Goal: Task Accomplishment & Management: Manage account settings

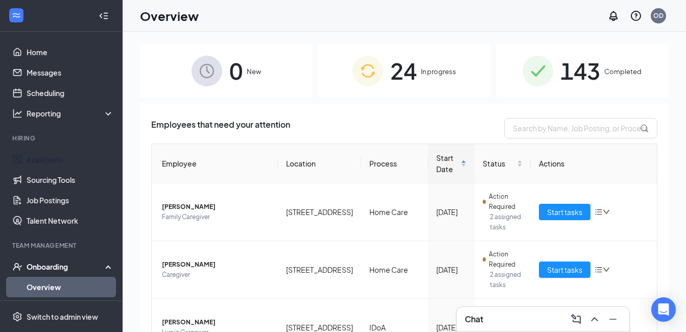
drag, startPoint x: 52, startPoint y: 158, endPoint x: 137, endPoint y: 157, distance: 85.4
click at [52, 158] on link "Applicants" at bounding box center [70, 159] width 87 height 20
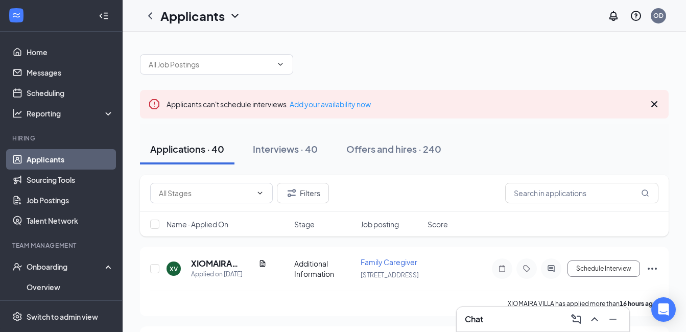
click at [655, 104] on icon "Cross" at bounding box center [655, 104] width 6 height 6
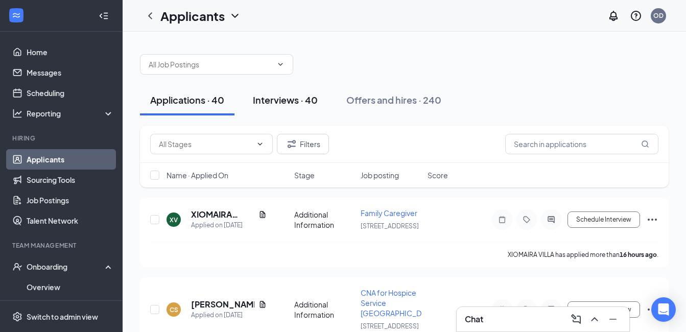
click at [294, 105] on div "Interviews · 40" at bounding box center [285, 100] width 65 height 13
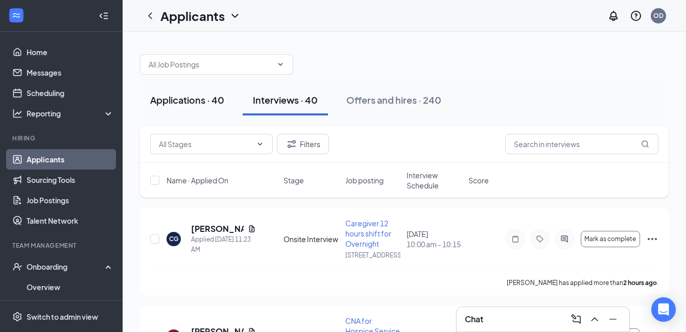
drag, startPoint x: 182, startPoint y: 97, endPoint x: 193, endPoint y: 99, distance: 10.9
click at [183, 99] on div "Applications · 40" at bounding box center [187, 100] width 74 height 13
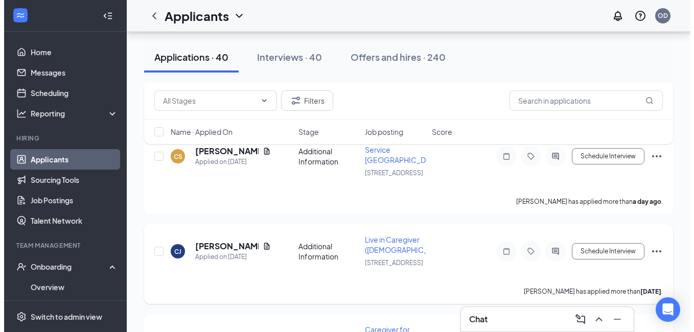
scroll to position [256, 0]
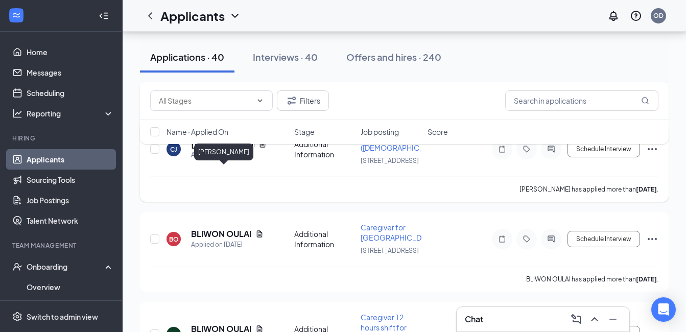
click at [219, 150] on h5 "[PERSON_NAME]" at bounding box center [222, 143] width 63 height 11
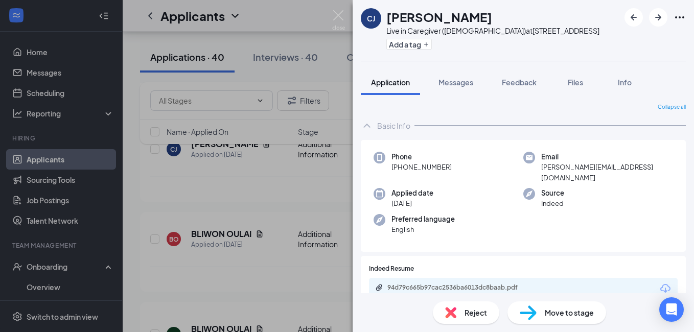
scroll to position [102, 0]
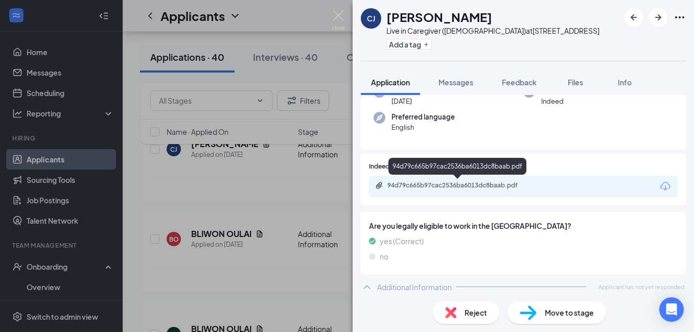
click at [447, 183] on div "94d79c665b97cac2536ba6013dc8baab.pdf" at bounding box center [458, 185] width 143 height 8
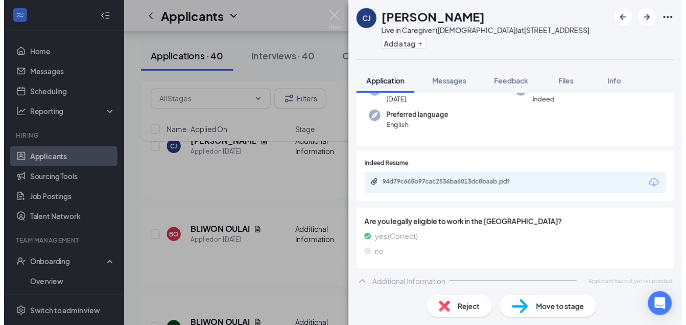
scroll to position [102, 0]
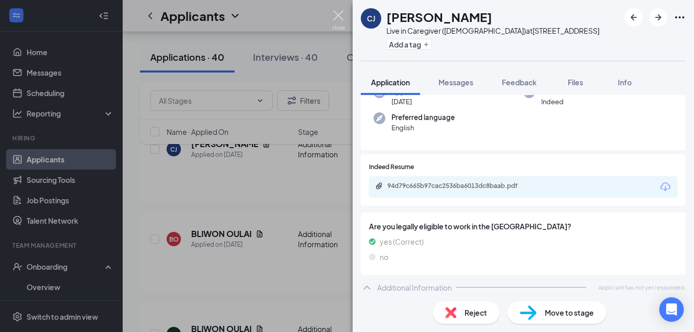
click at [339, 13] on img at bounding box center [338, 20] width 13 height 20
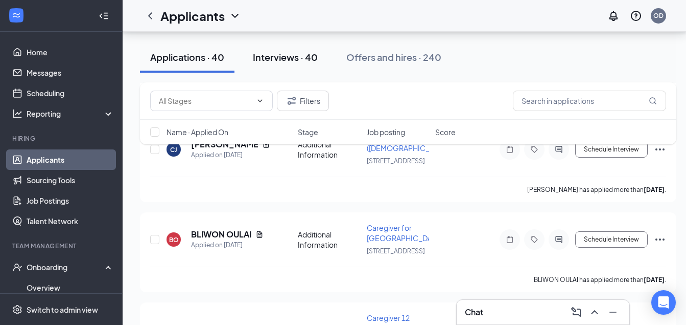
click at [269, 59] on div "Interviews · 40" at bounding box center [285, 57] width 65 height 13
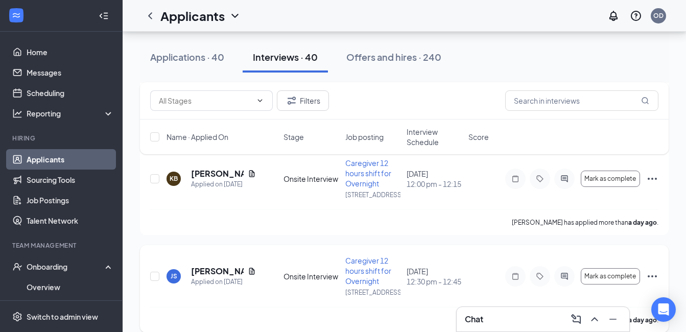
scroll to position [409, 0]
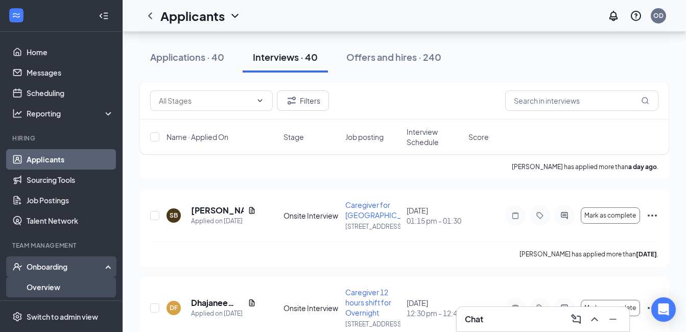
click at [50, 292] on link "Overview" at bounding box center [70, 287] width 87 height 20
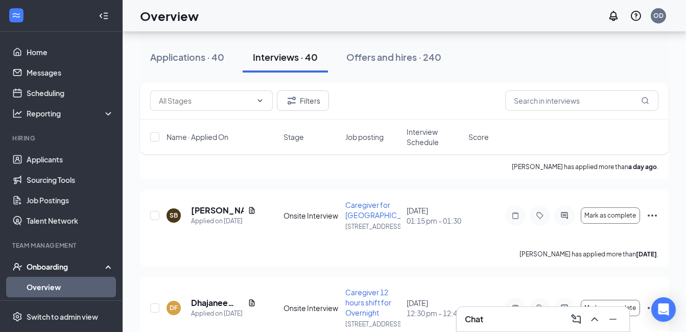
scroll to position [46, 0]
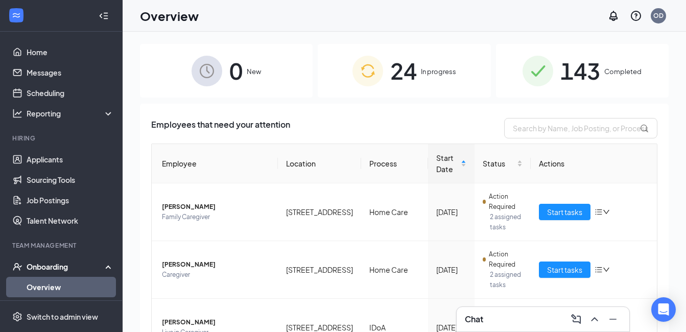
click at [433, 82] on div "24 In progress" at bounding box center [404, 71] width 173 height 54
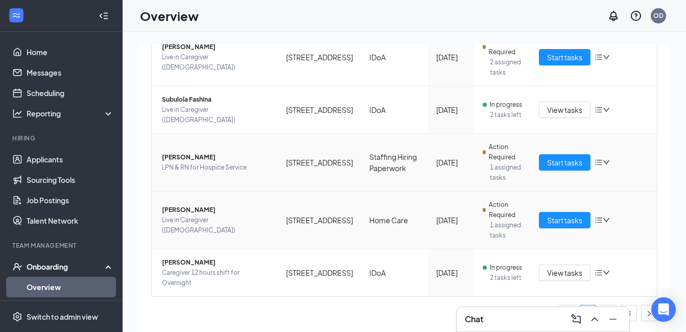
scroll to position [46, 0]
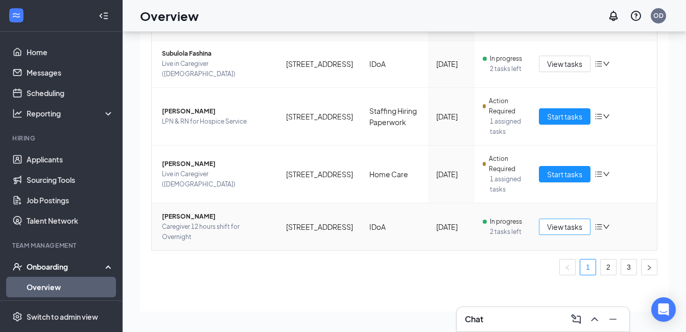
click at [548, 225] on span "View tasks" at bounding box center [564, 226] width 35 height 11
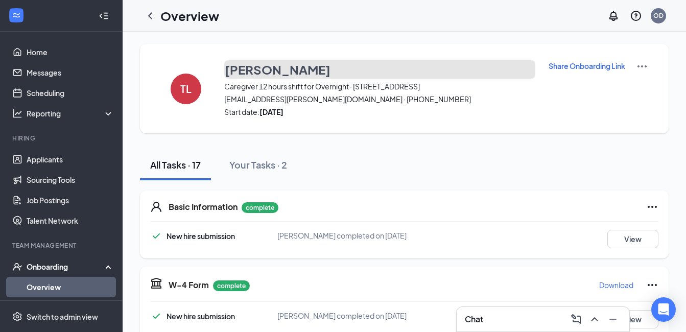
click at [272, 67] on h3 "[PERSON_NAME]" at bounding box center [278, 69] width 106 height 17
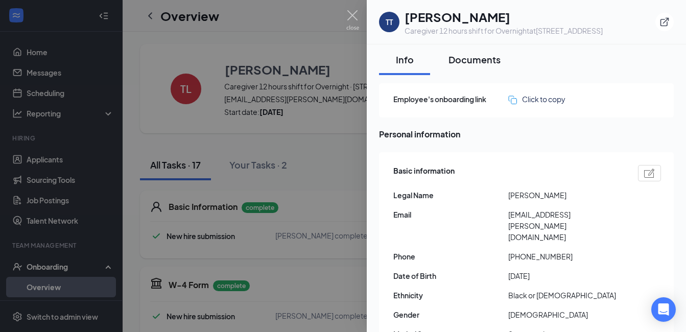
click at [472, 66] on div "Documents" at bounding box center [475, 59] width 52 height 13
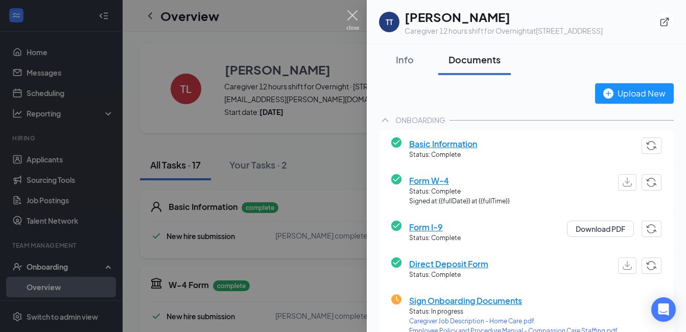
click at [349, 15] on img at bounding box center [352, 20] width 13 height 20
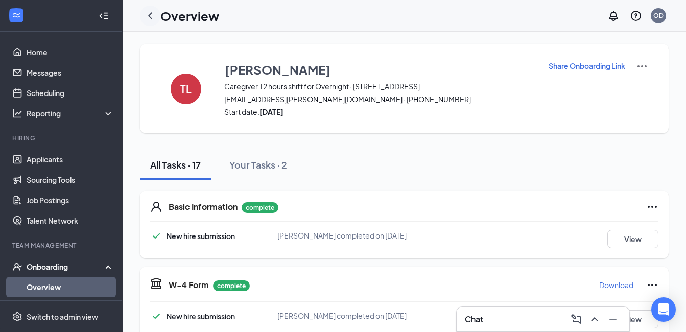
click at [152, 12] on icon "ChevronLeft" at bounding box center [150, 16] width 12 height 12
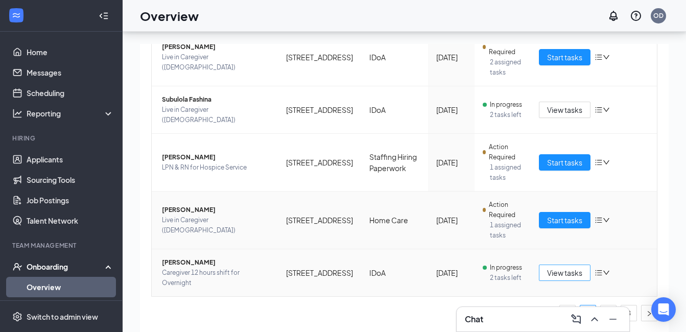
scroll to position [46, 0]
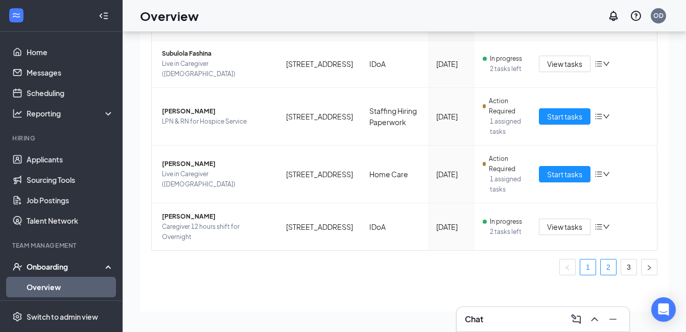
click at [601, 269] on link "2" at bounding box center [608, 267] width 15 height 15
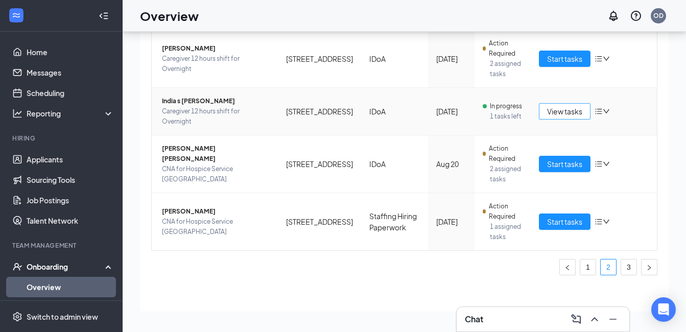
click at [550, 107] on span "View tasks" at bounding box center [564, 111] width 35 height 11
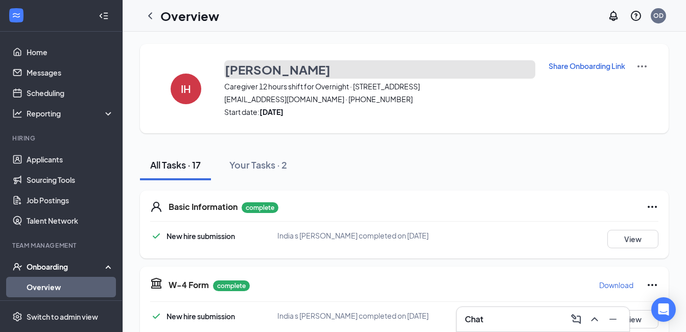
click at [261, 71] on h3 "[PERSON_NAME]" at bounding box center [278, 69] width 106 height 17
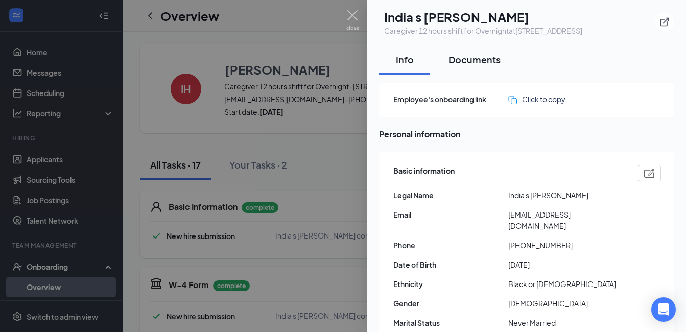
click at [478, 65] on div "Documents" at bounding box center [475, 59] width 52 height 13
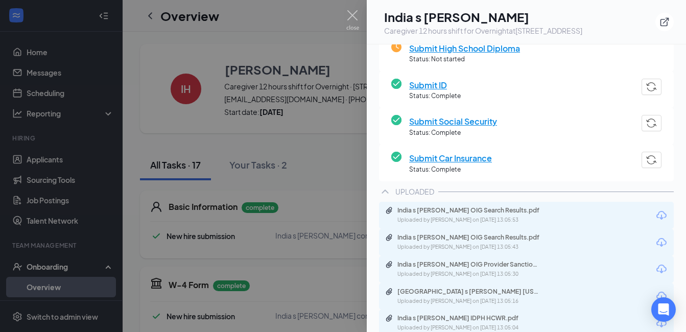
scroll to position [315, 0]
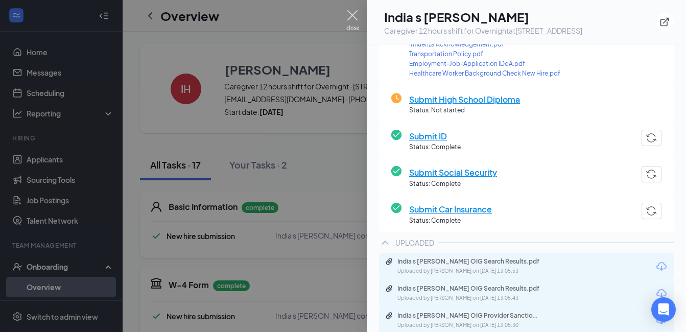
click at [354, 15] on img at bounding box center [352, 20] width 13 height 20
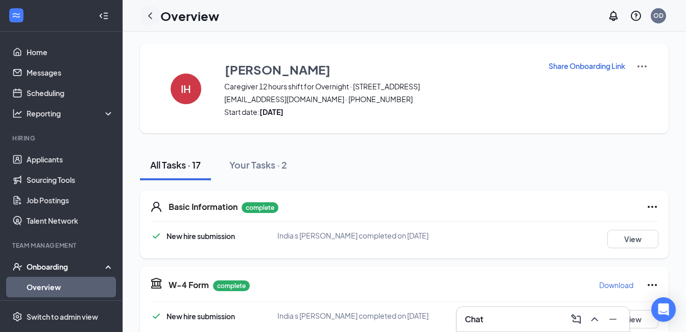
click at [151, 13] on icon "ChevronLeft" at bounding box center [150, 15] width 4 height 7
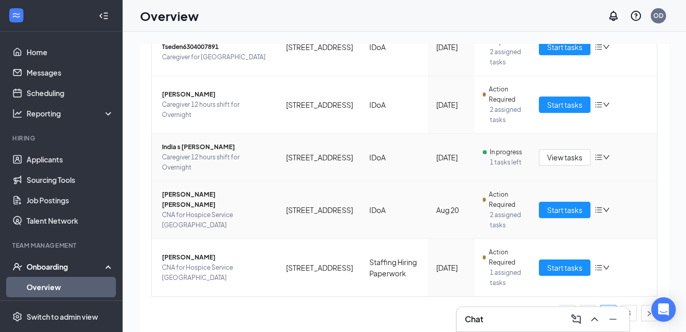
scroll to position [46, 0]
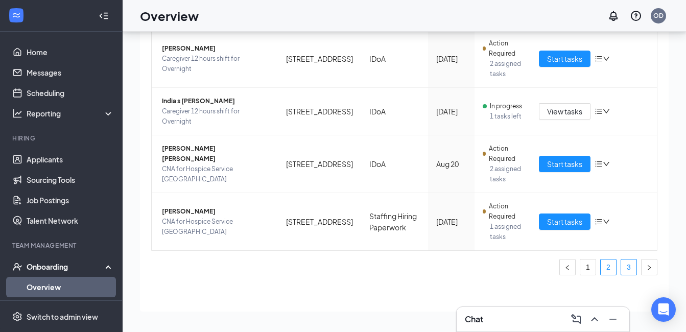
click at [621, 270] on link "3" at bounding box center [628, 267] width 15 height 15
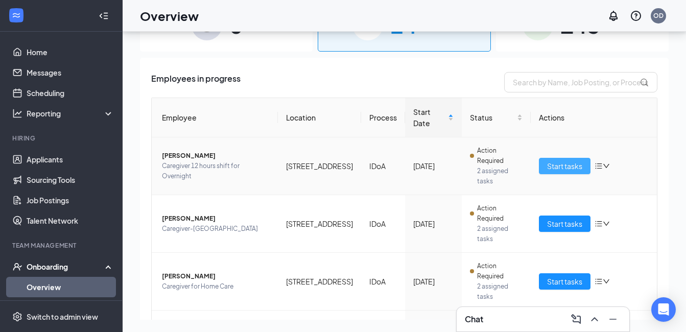
click at [553, 168] on span "Start tasks" at bounding box center [564, 165] width 35 height 11
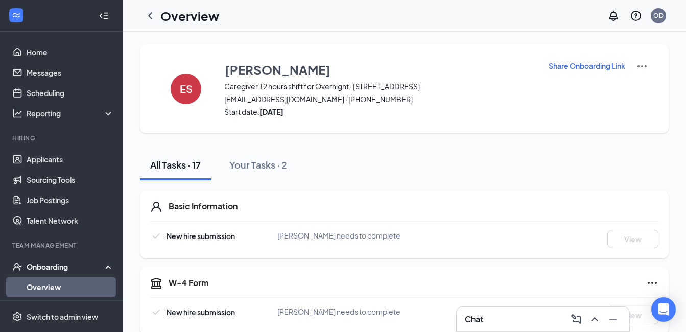
drag, startPoint x: 153, startPoint y: 12, endPoint x: 188, endPoint y: 20, distance: 35.7
click at [153, 12] on icon "ChevronLeft" at bounding box center [150, 16] width 12 height 12
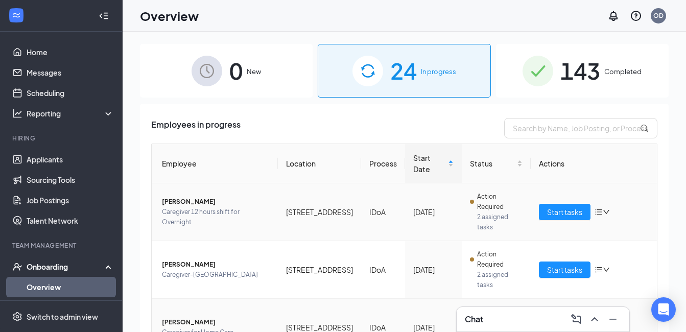
scroll to position [118, 0]
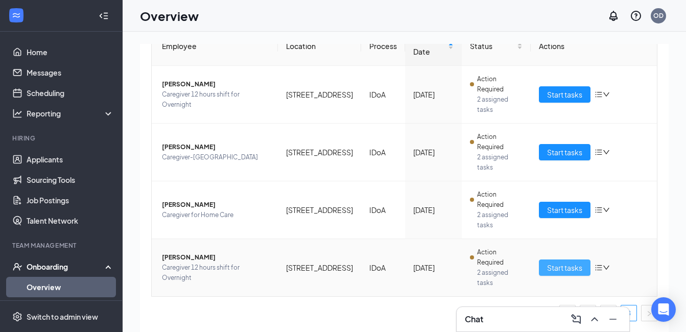
click at [563, 267] on span "Start tasks" at bounding box center [564, 267] width 35 height 11
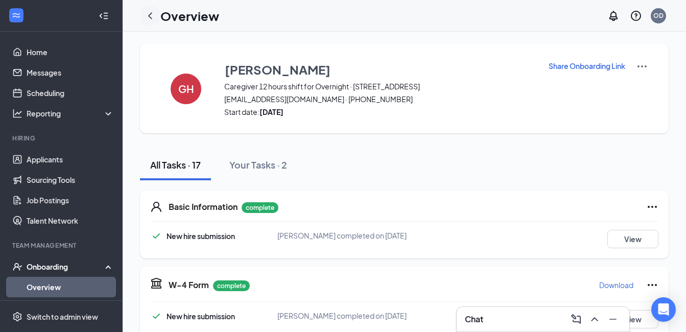
click at [148, 16] on icon "ChevronLeft" at bounding box center [150, 16] width 12 height 12
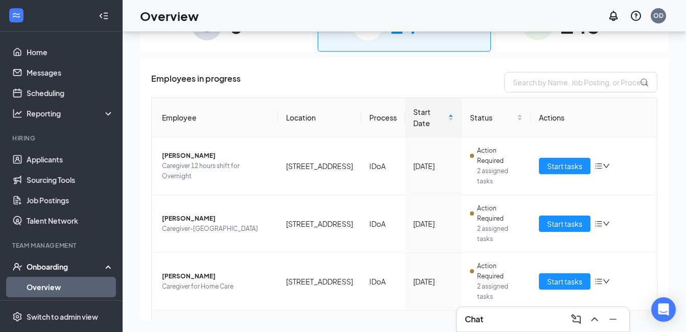
scroll to position [118, 0]
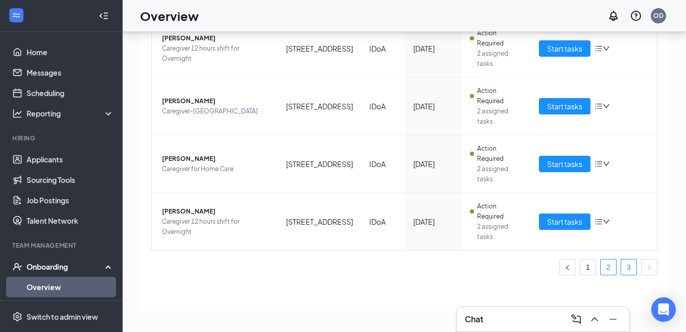
click at [604, 268] on link "2" at bounding box center [608, 267] width 15 height 15
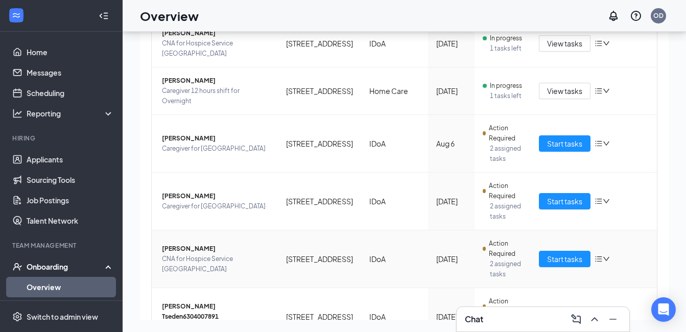
scroll to position [66, 0]
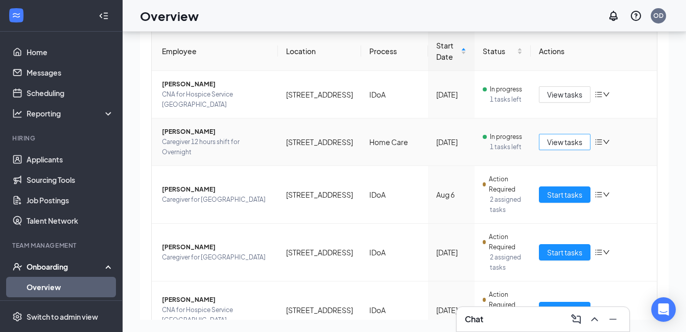
click at [556, 148] on span "View tasks" at bounding box center [564, 141] width 35 height 11
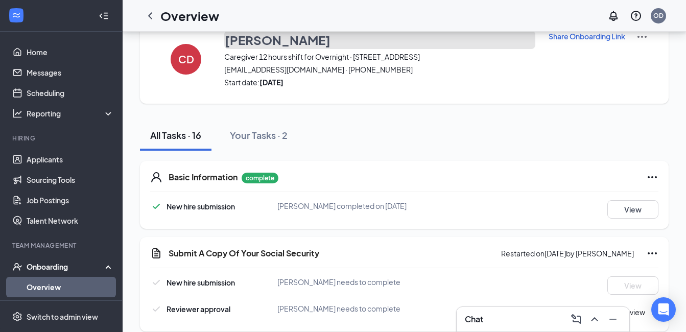
click at [258, 43] on h3 "[PERSON_NAME]" at bounding box center [278, 39] width 106 height 17
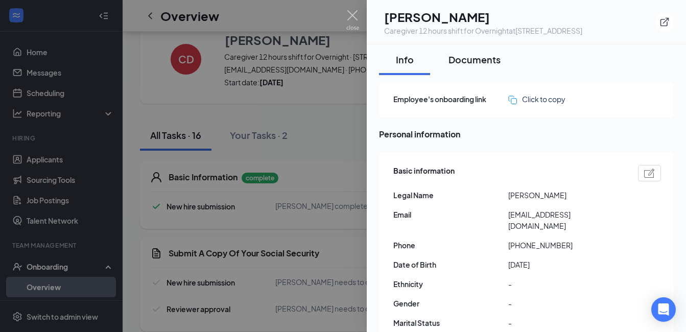
click at [471, 66] on div "Documents" at bounding box center [475, 59] width 52 height 13
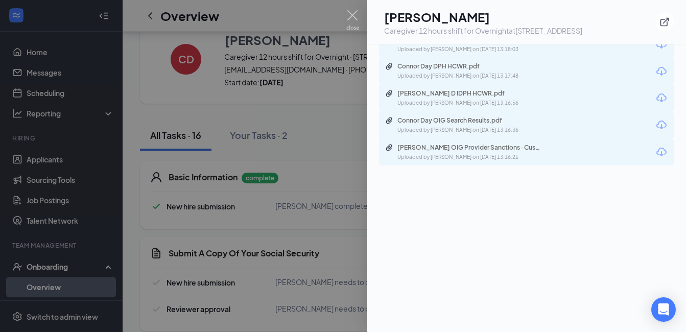
scroll to position [563, 0]
click at [351, 10] on img at bounding box center [352, 20] width 13 height 20
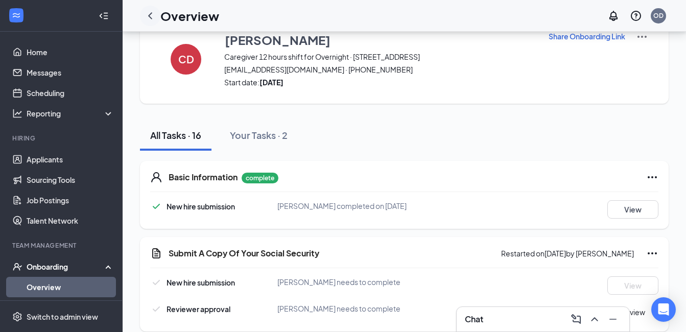
click at [149, 16] on icon "ChevronLeft" at bounding box center [150, 15] width 4 height 7
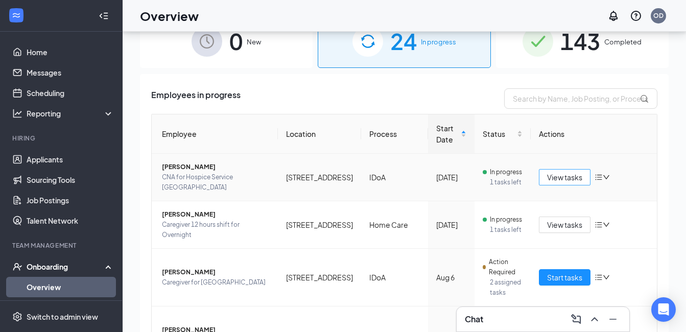
click at [539, 178] on button "View tasks" at bounding box center [565, 177] width 52 height 16
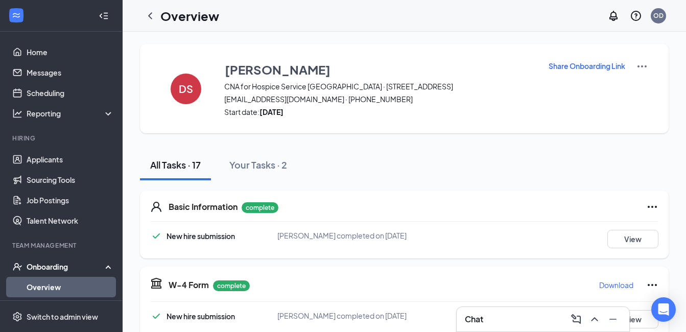
drag, startPoint x: 153, startPoint y: 15, endPoint x: 174, endPoint y: 22, distance: 21.7
click at [153, 15] on icon "ChevronLeft" at bounding box center [150, 16] width 12 height 12
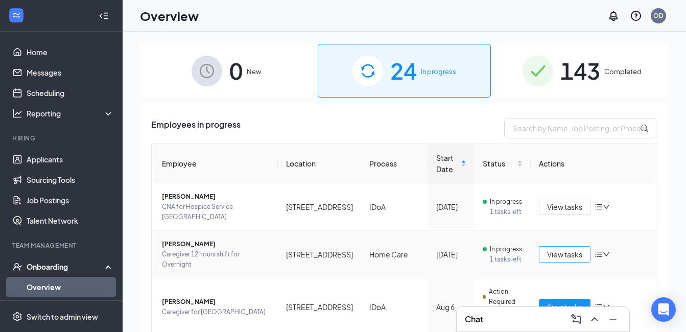
click at [550, 259] on span "View tasks" at bounding box center [564, 254] width 35 height 11
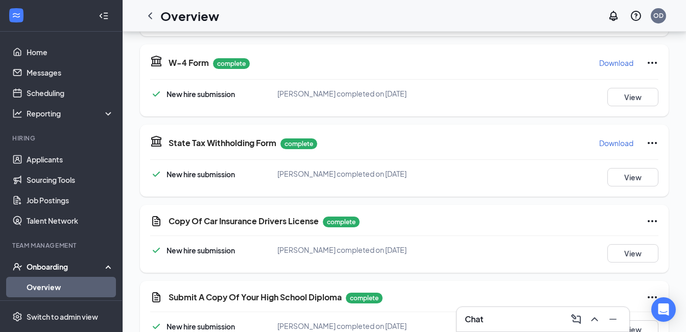
scroll to position [847, 0]
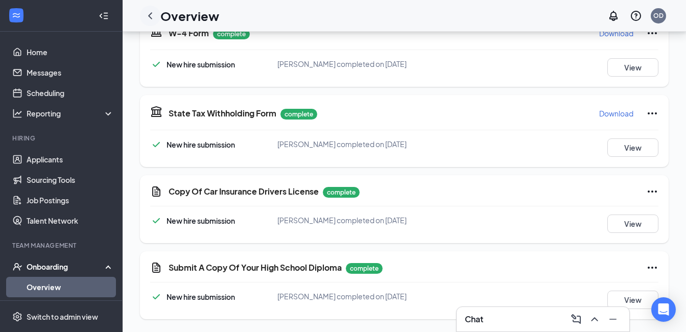
click at [151, 16] on icon "ChevronLeft" at bounding box center [150, 16] width 12 height 12
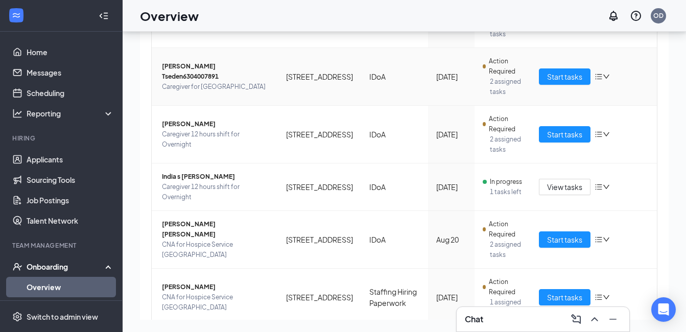
scroll to position [443, 0]
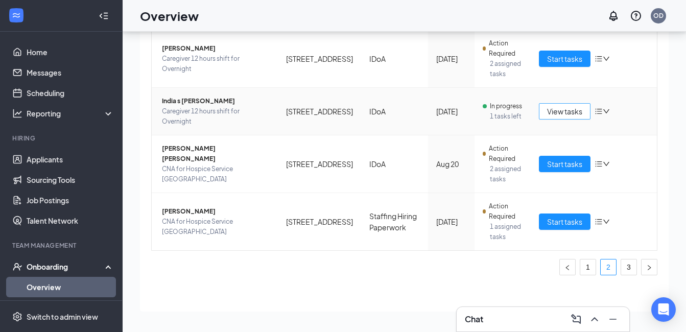
click at [559, 111] on span "View tasks" at bounding box center [564, 111] width 35 height 11
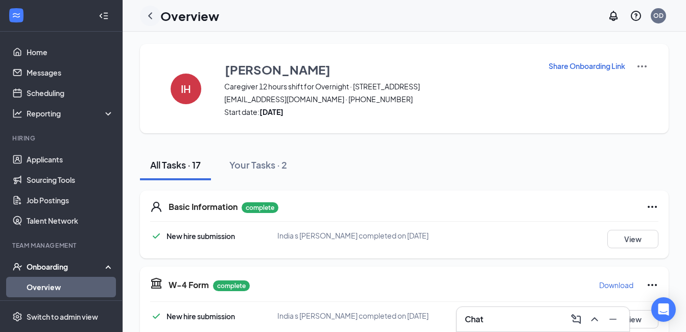
click at [156, 18] on icon "ChevronLeft" at bounding box center [150, 16] width 12 height 12
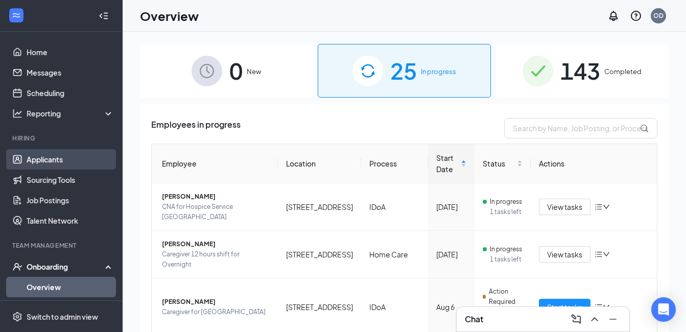
click at [49, 157] on link "Applicants" at bounding box center [70, 159] width 87 height 20
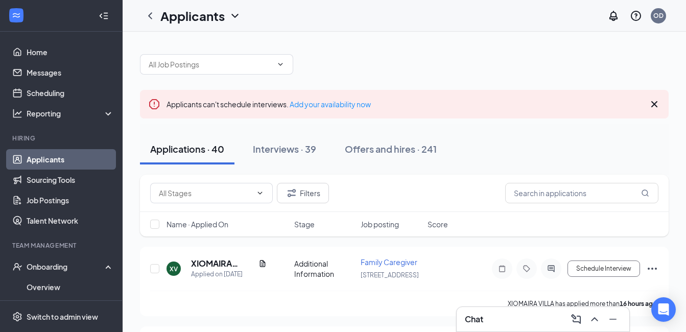
click at [657, 104] on icon "Cross" at bounding box center [654, 104] width 12 height 12
